Goal: Task Accomplishment & Management: Manage account settings

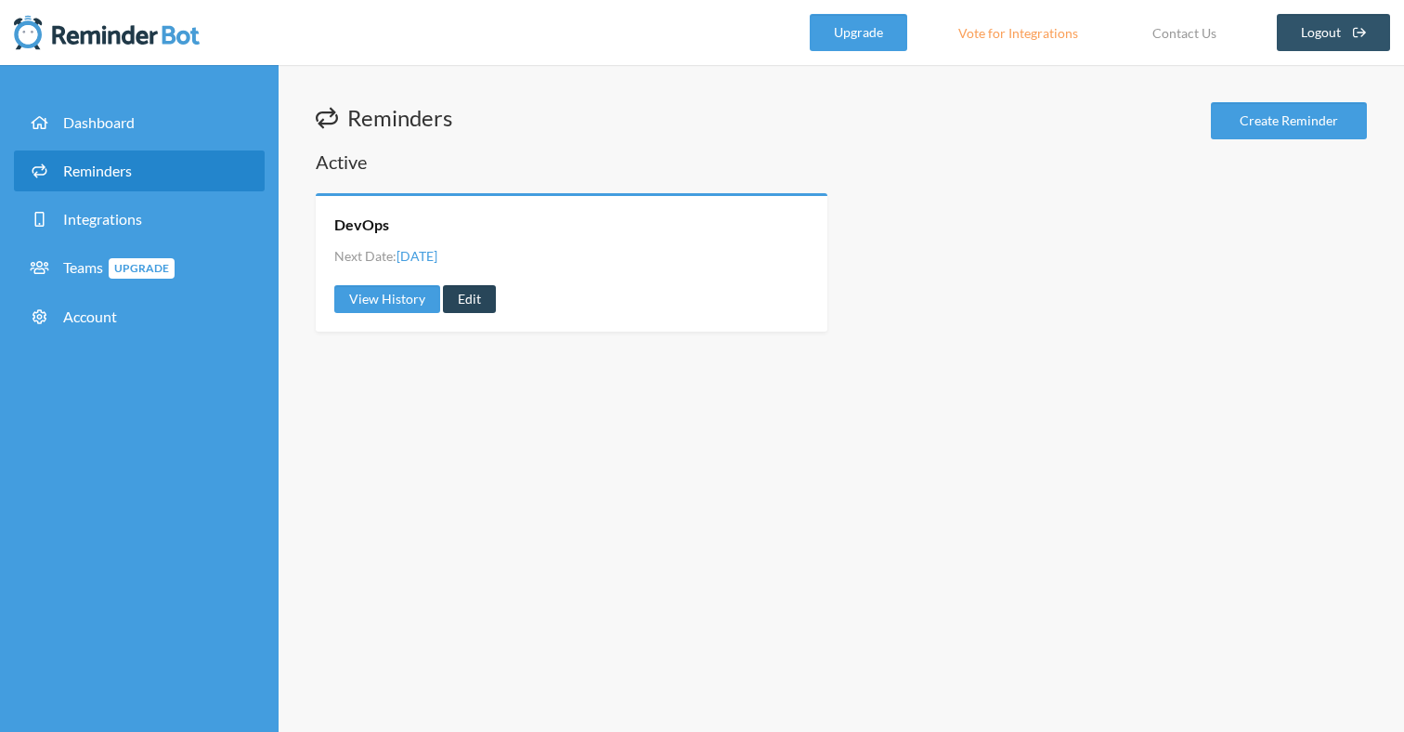
click at [480, 296] on link "Edit" at bounding box center [469, 299] width 53 height 28
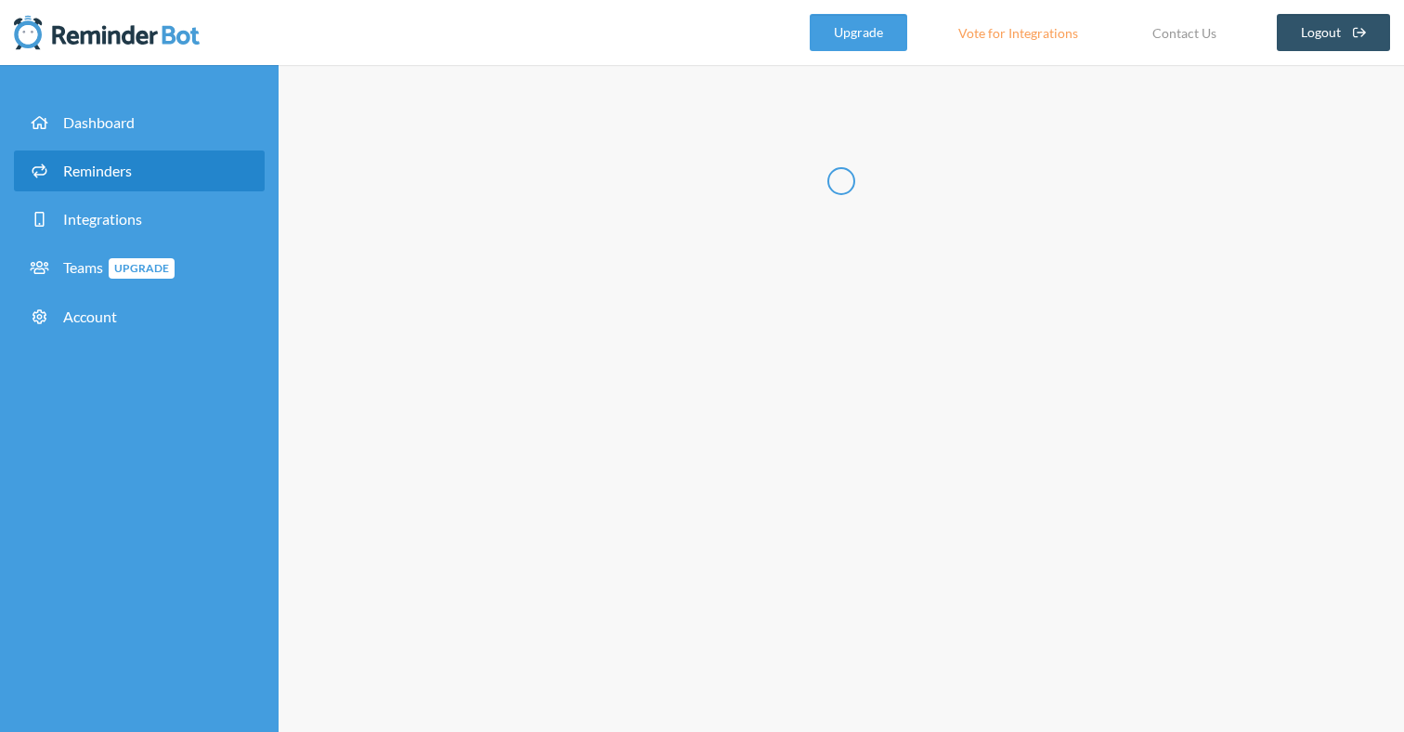
type input "DevOps"
checkbox input "true"
select select "09:30:00"
select select "09:45:00"
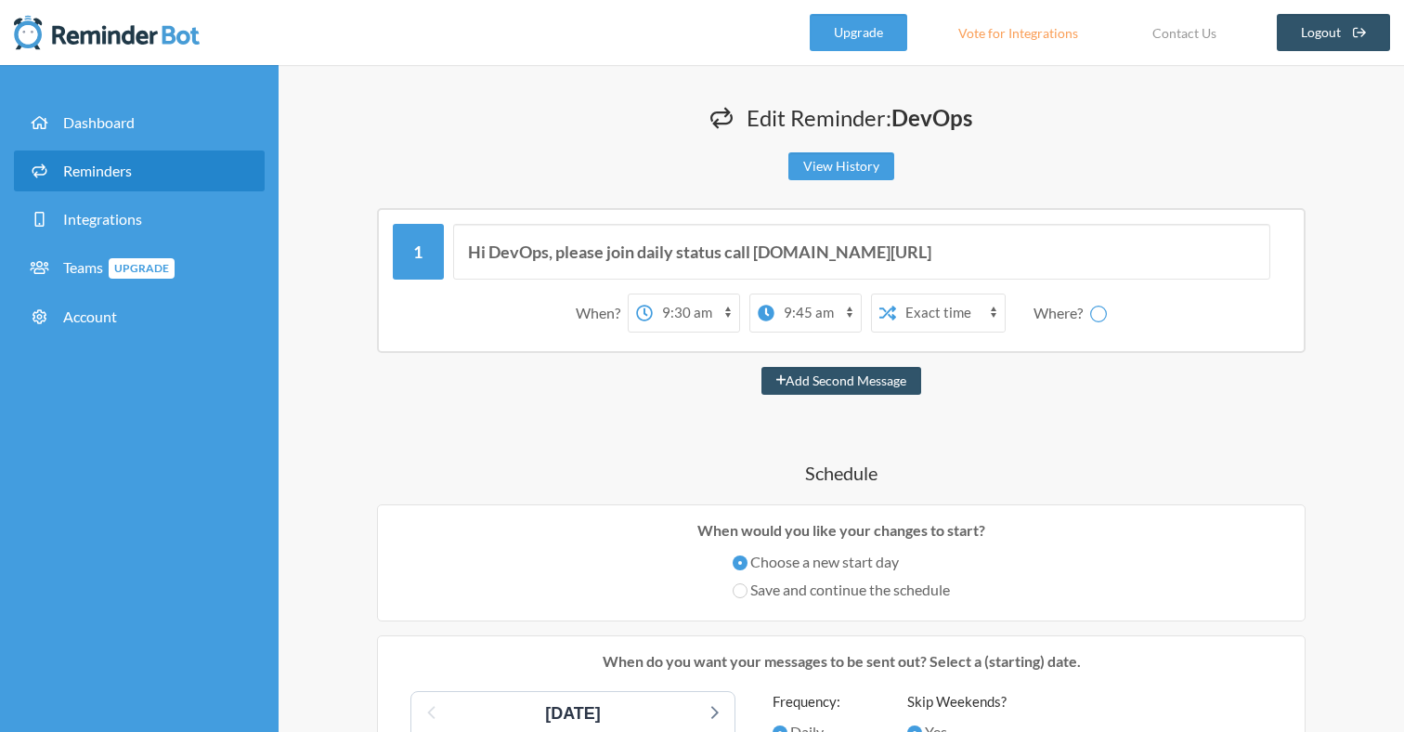
select select "spaces/AAAACH5oQoM"
click at [637, 311] on select "12:00 am 12:15 am 12:30 am 12:45 am 1:00 am 1:15 am 1:30 am 1:45 am 2:00 am 2:1…" at bounding box center [622, 312] width 86 height 37
select select "08:45:00"
click at [579, 294] on select "12:00 am 12:15 am 12:30 am 12:45 am 1:00 am 1:15 am 1:30 am 1:45 am 2:00 am 2:1…" at bounding box center [622, 312] width 86 height 37
click at [726, 327] on select "12:00 am 12:15 am 12:30 am 12:45 am 1:00 am 1:15 am 1:30 am 1:45 am 2:00 am 2:1…" at bounding box center [744, 312] width 86 height 37
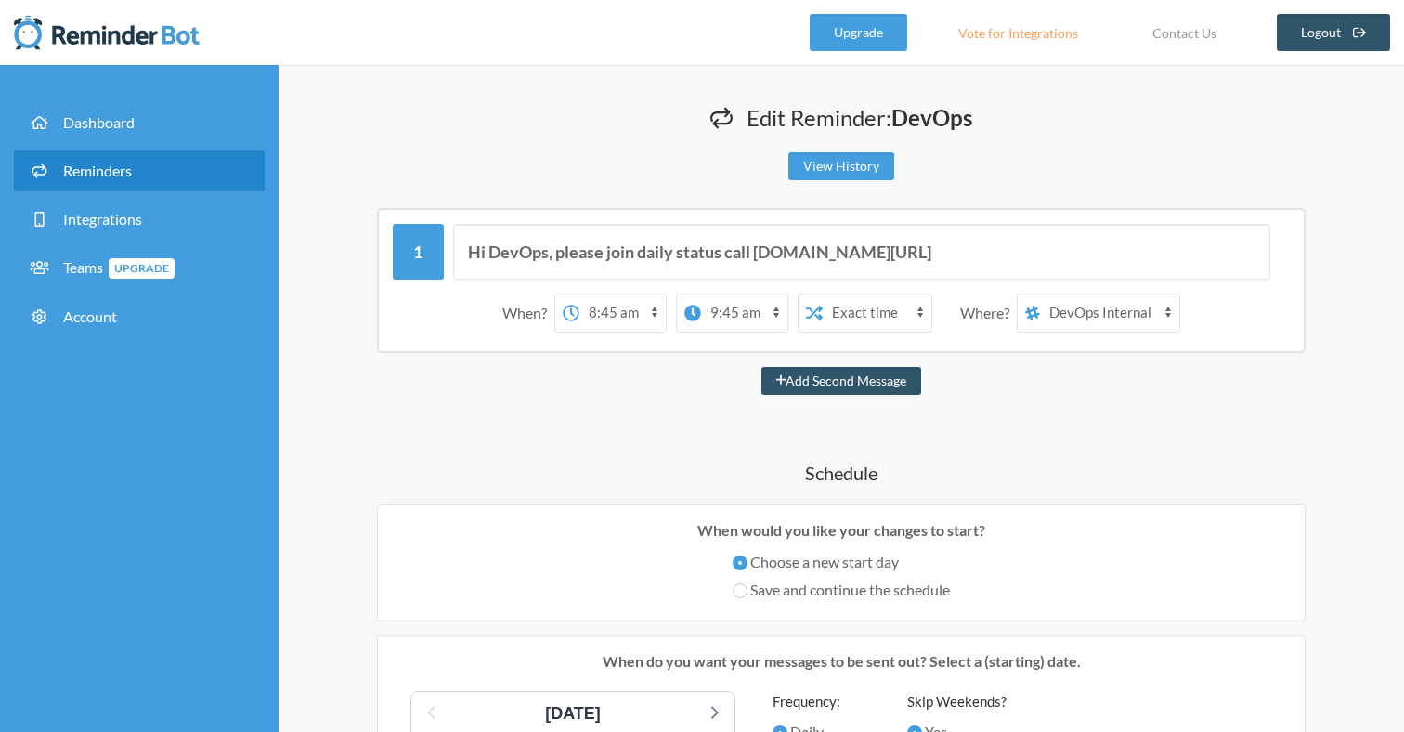
select select "09:00:00"
click at [701, 294] on select "12:00 am 12:15 am 12:30 am 12:45 am 1:00 am 1:15 am 1:30 am 1:45 am 2:00 am 2:1…" at bounding box center [744, 312] width 86 height 37
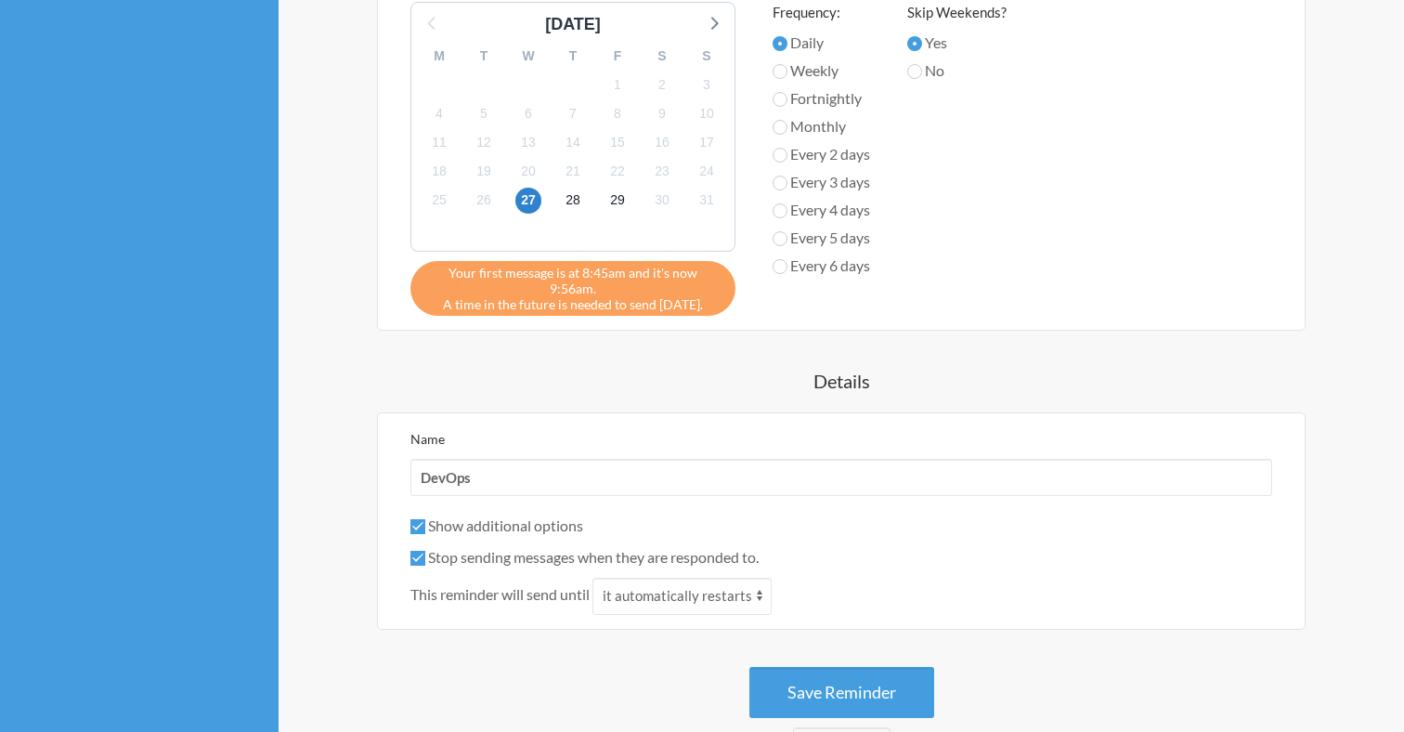
scroll to position [900, 0]
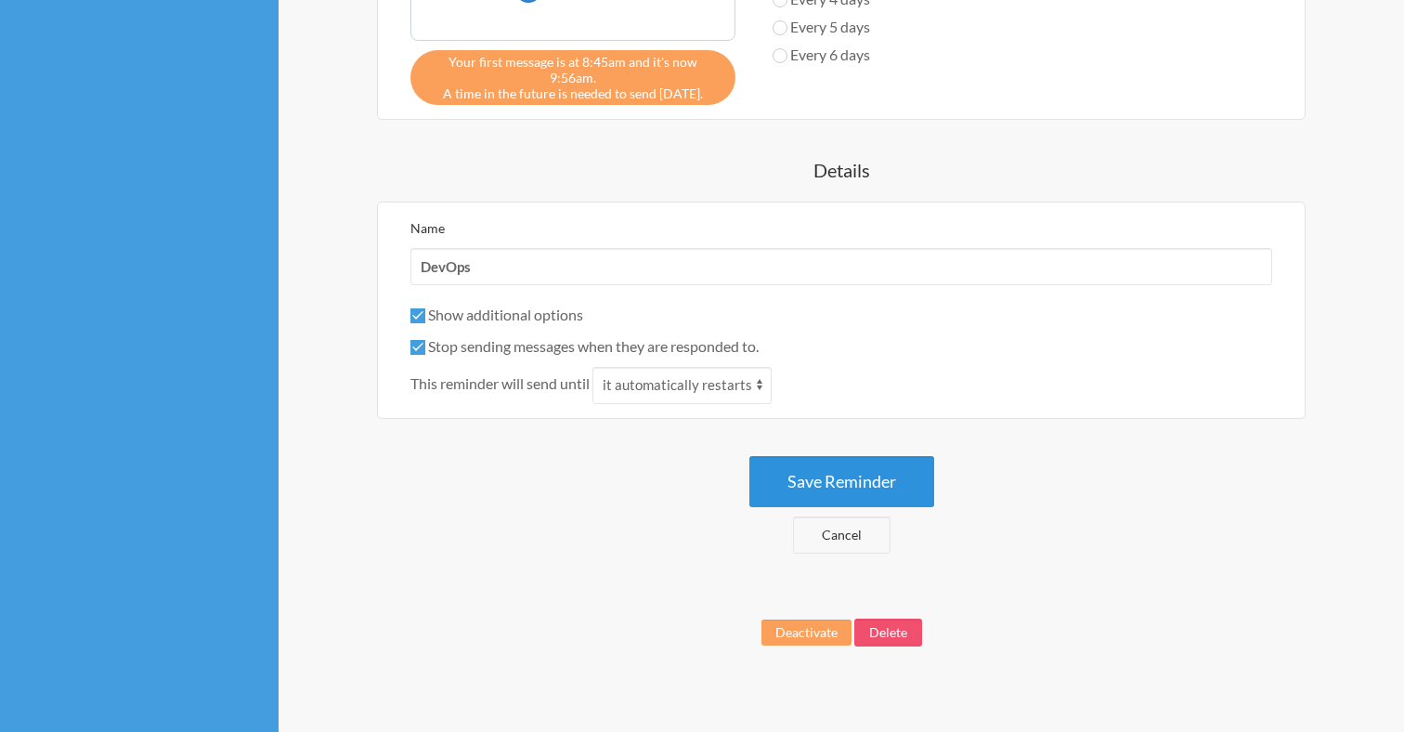
click at [890, 461] on button "Save Reminder" at bounding box center [841, 481] width 185 height 51
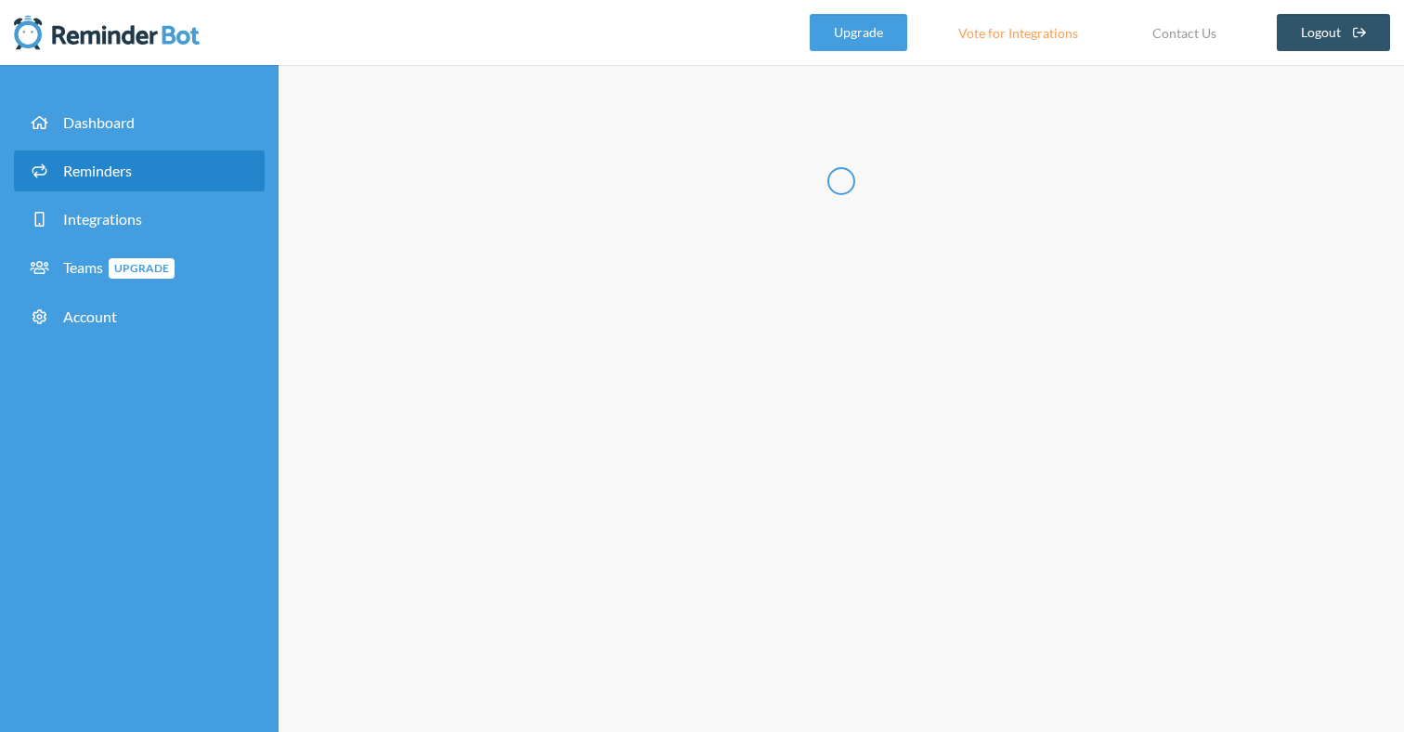
scroll to position [0, 0]
